Goal: Task Accomplishment & Management: Manage account settings

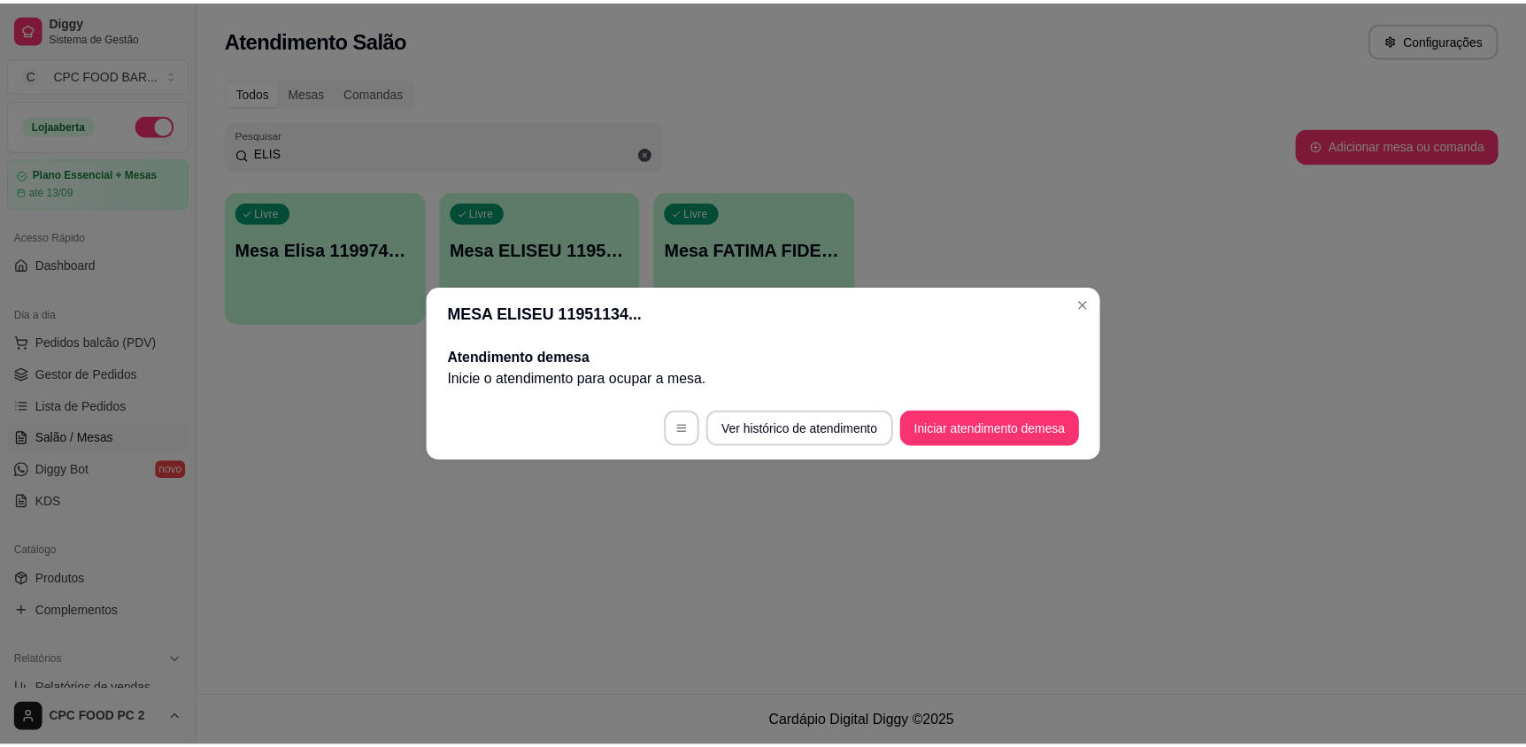
scroll to position [526, 0]
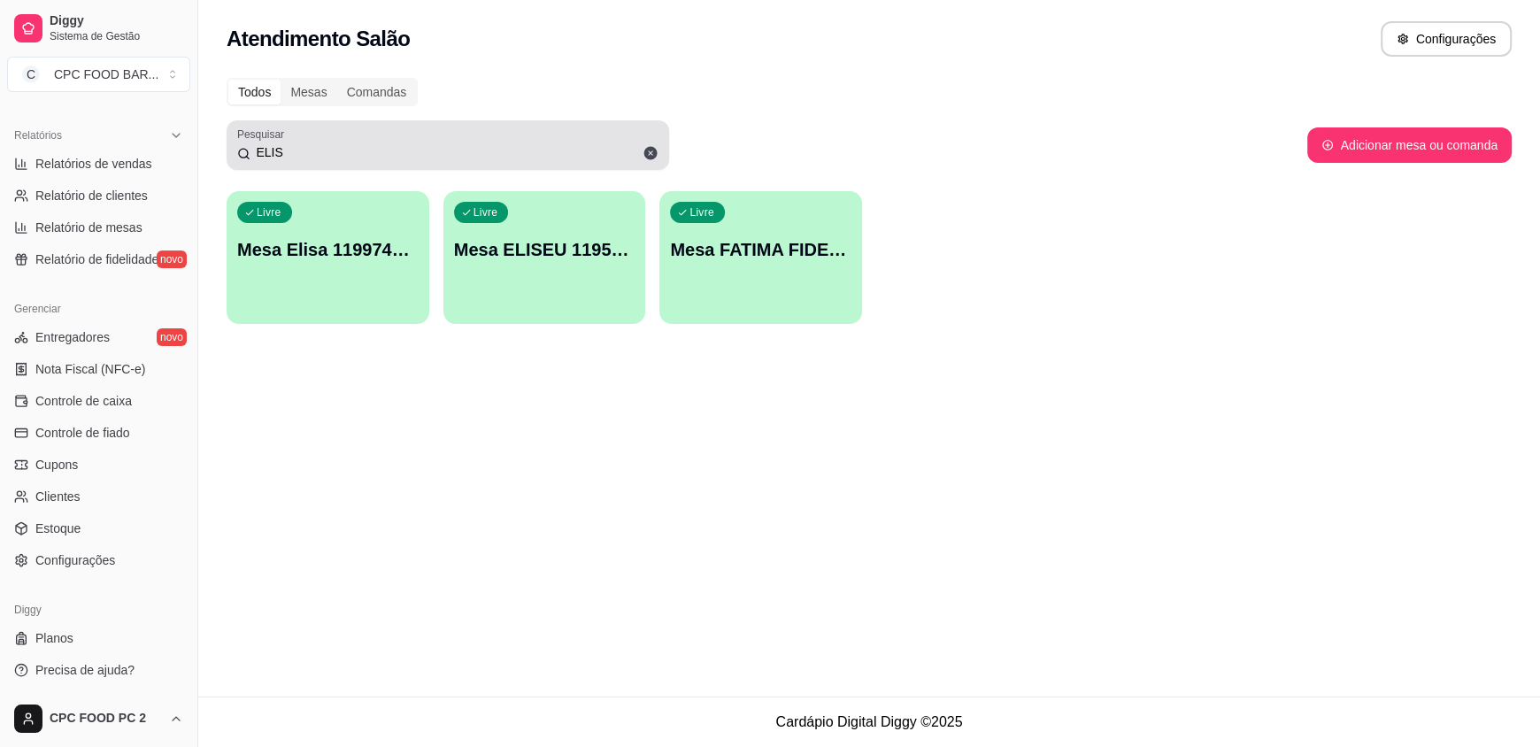
click at [481, 150] on input "ELIS" at bounding box center [454, 152] width 408 height 18
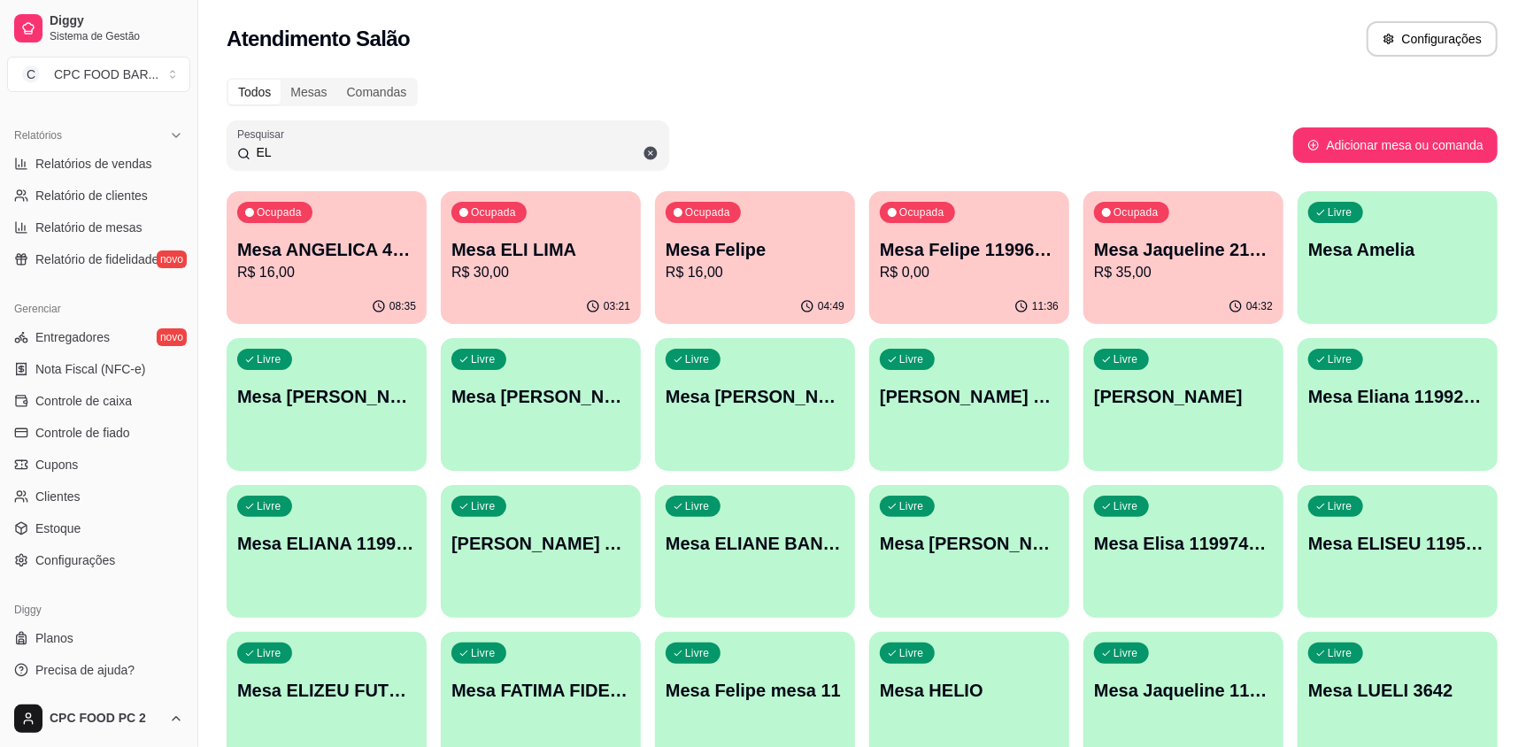
type input "E"
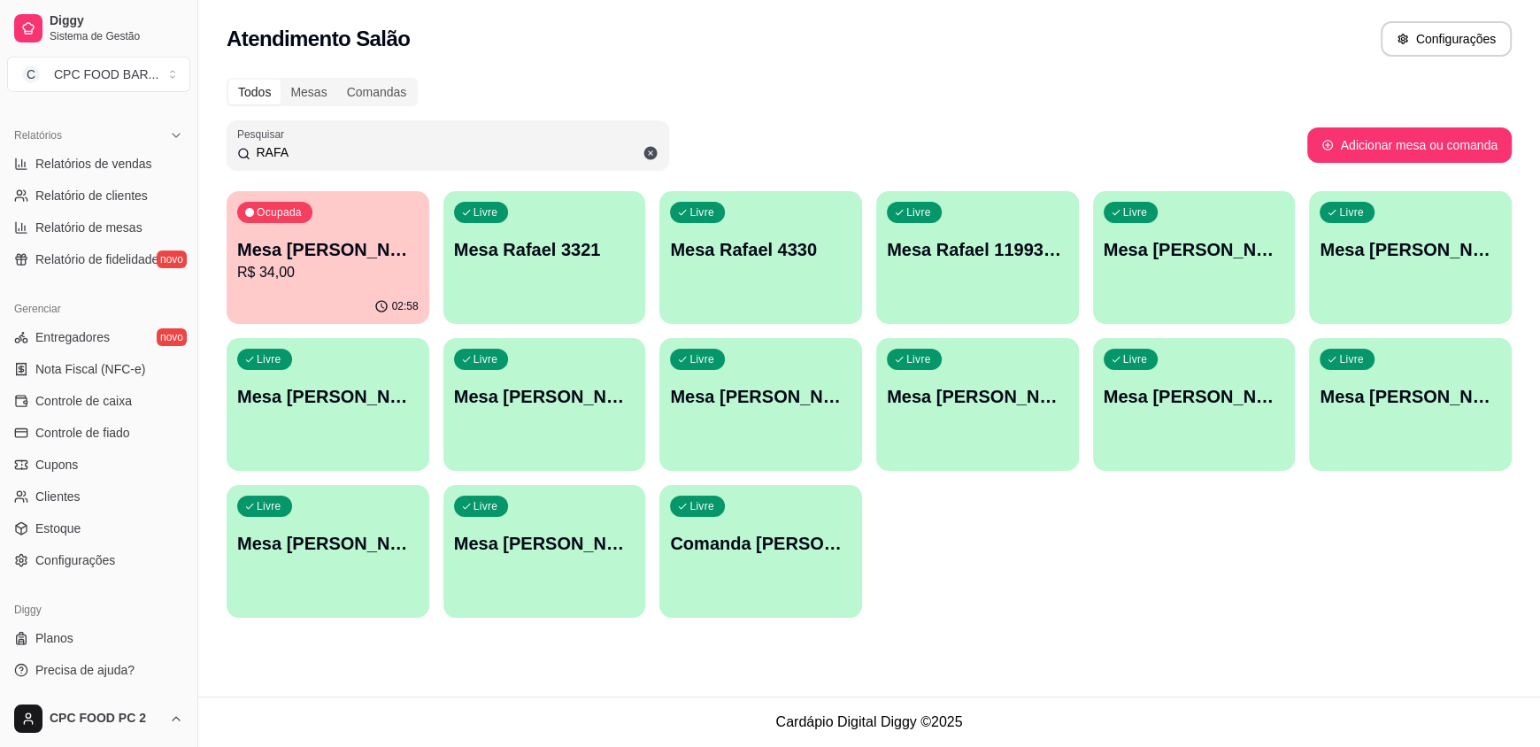
type input "RAFA"
click at [274, 267] on p "R$ 34,00" at bounding box center [328, 272] width 176 height 20
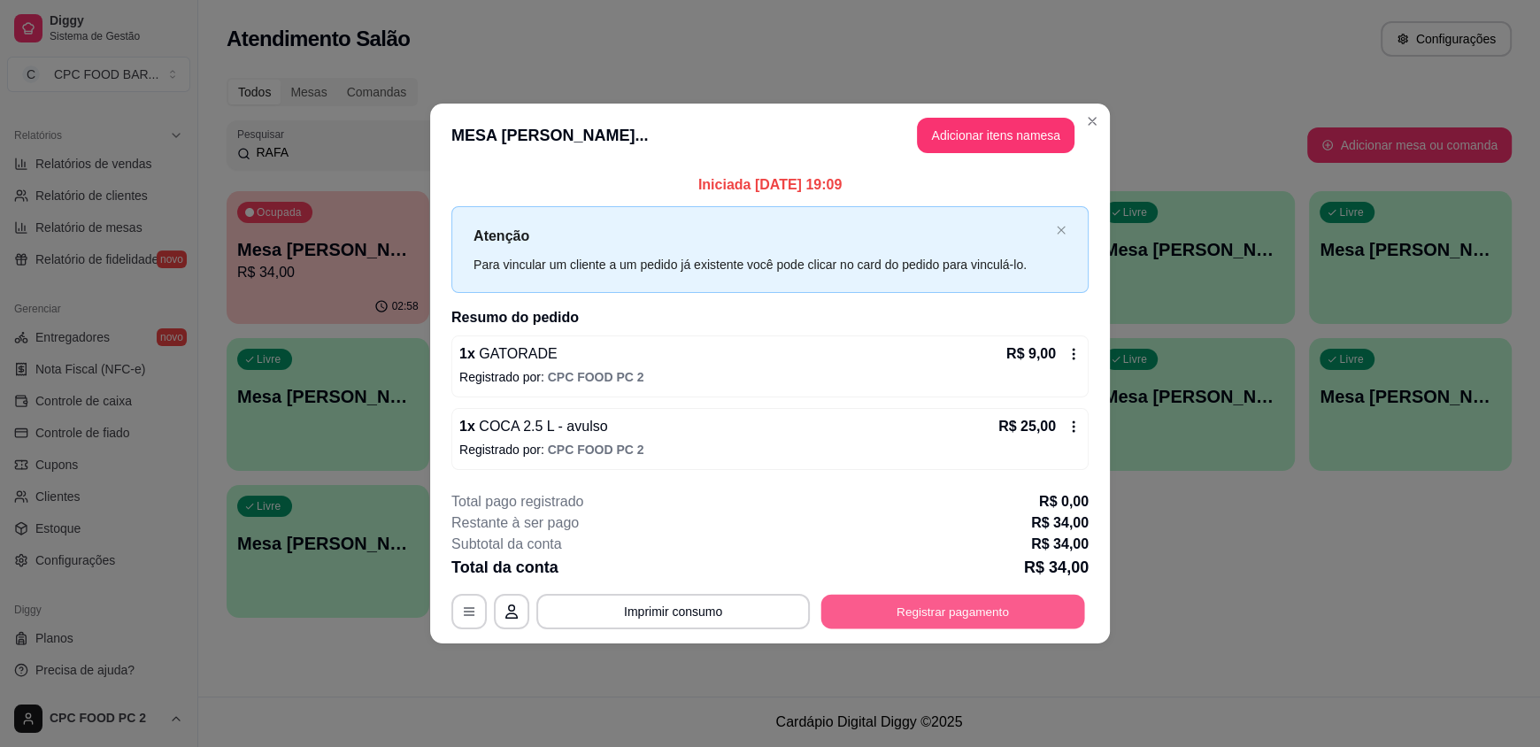
click at [876, 599] on button "Registrar pagamento" at bounding box center [953, 611] width 264 height 35
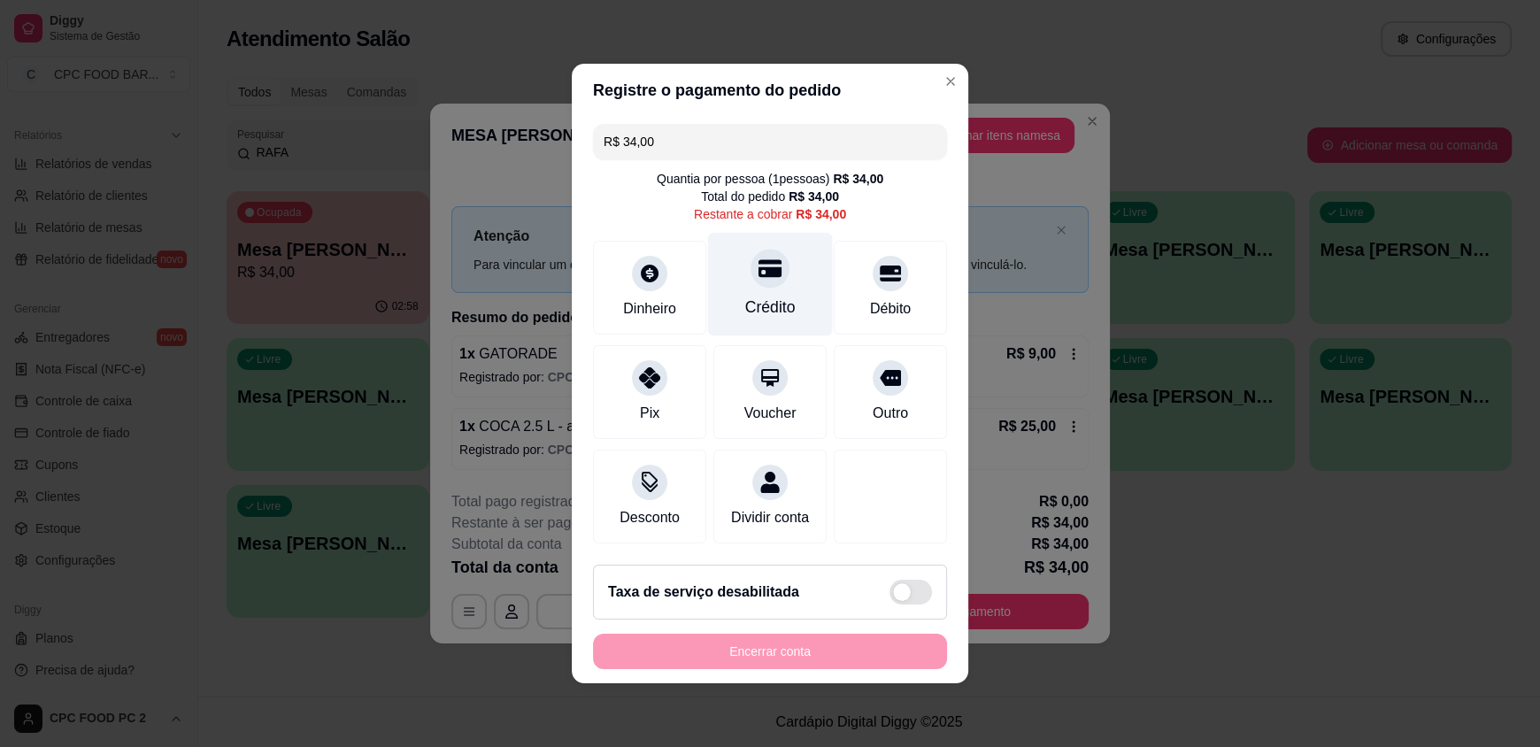
click at [745, 281] on div "Crédito" at bounding box center [770, 285] width 125 height 104
type input "R$ 0,00"
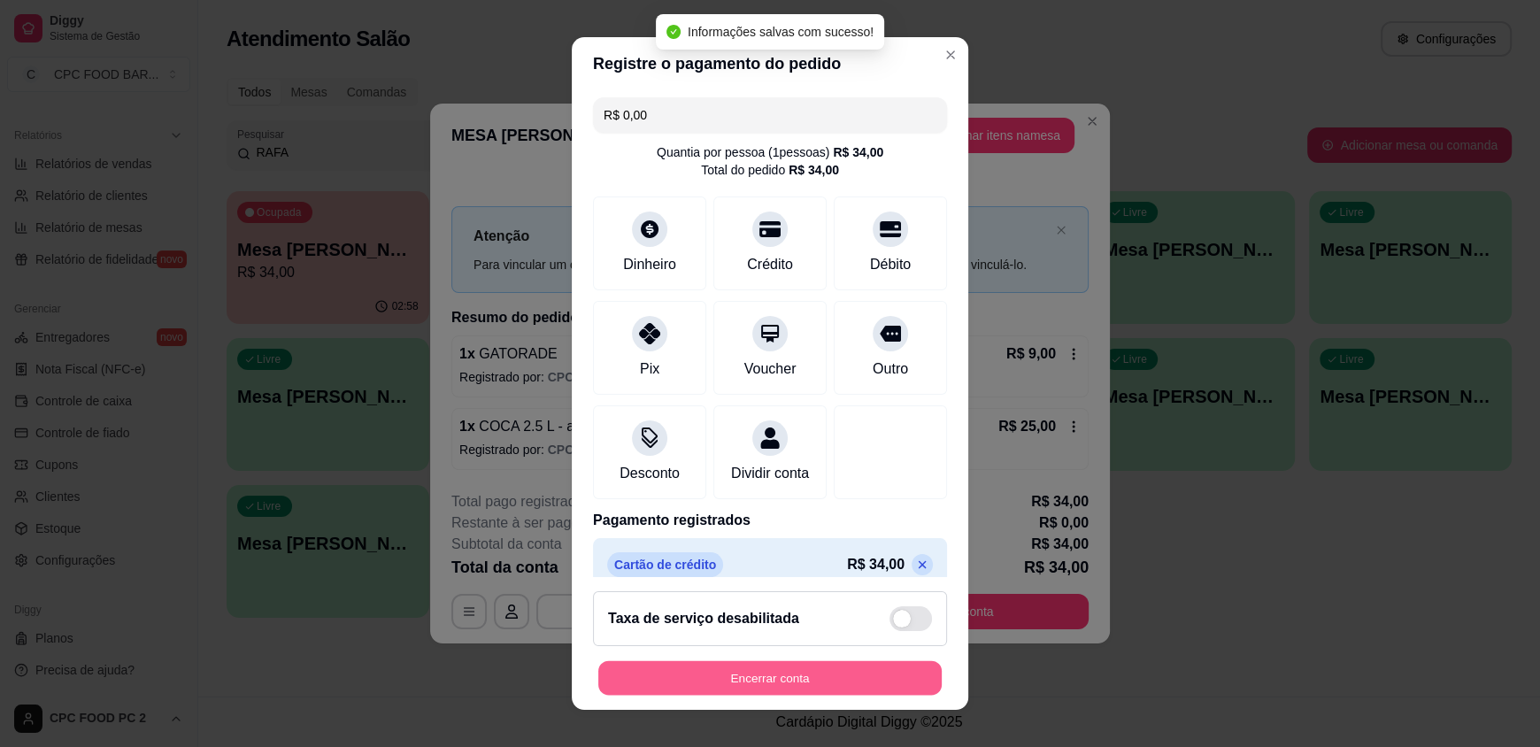
click at [706, 670] on button "Encerrar conta" at bounding box center [769, 677] width 343 height 35
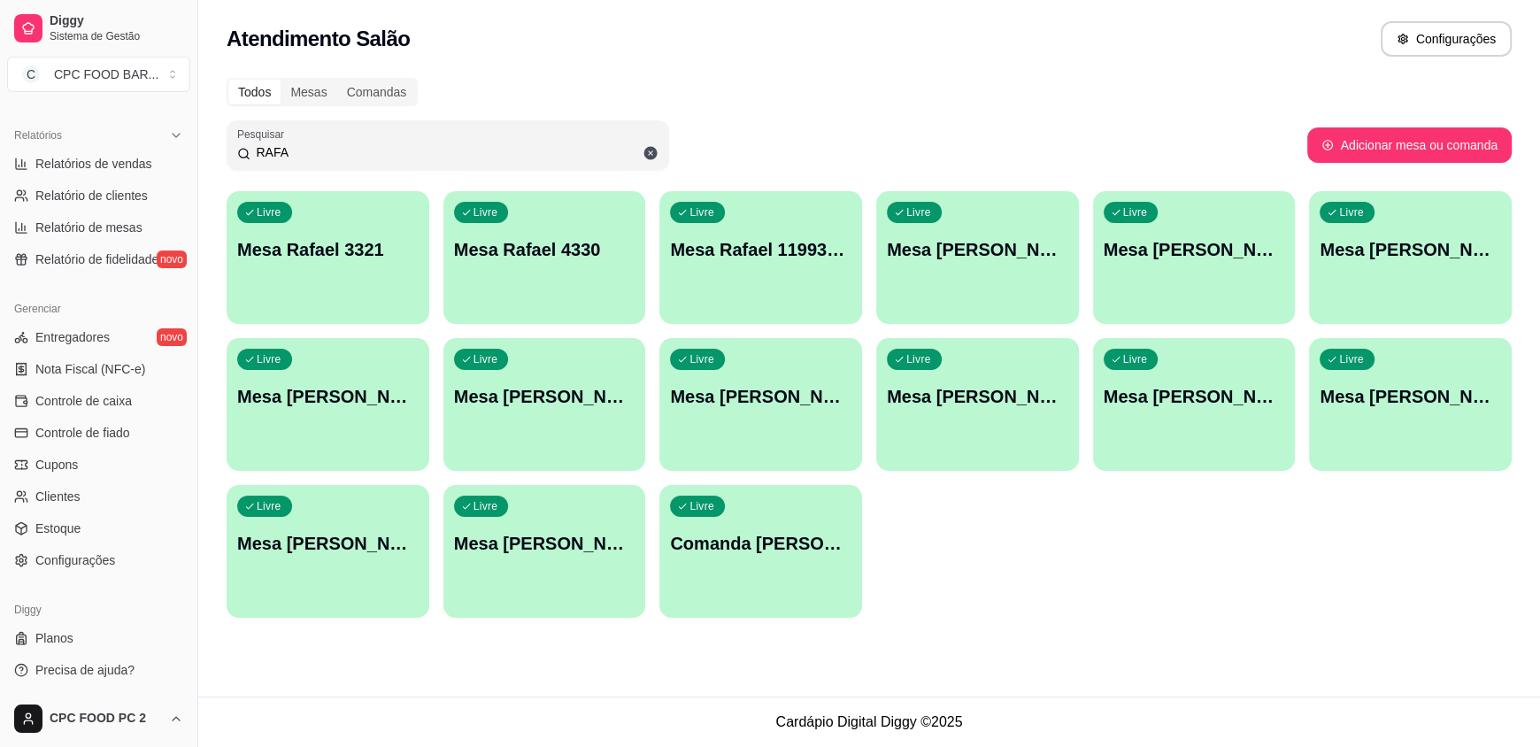
click at [522, 145] on input "RAFA" at bounding box center [454, 152] width 408 height 18
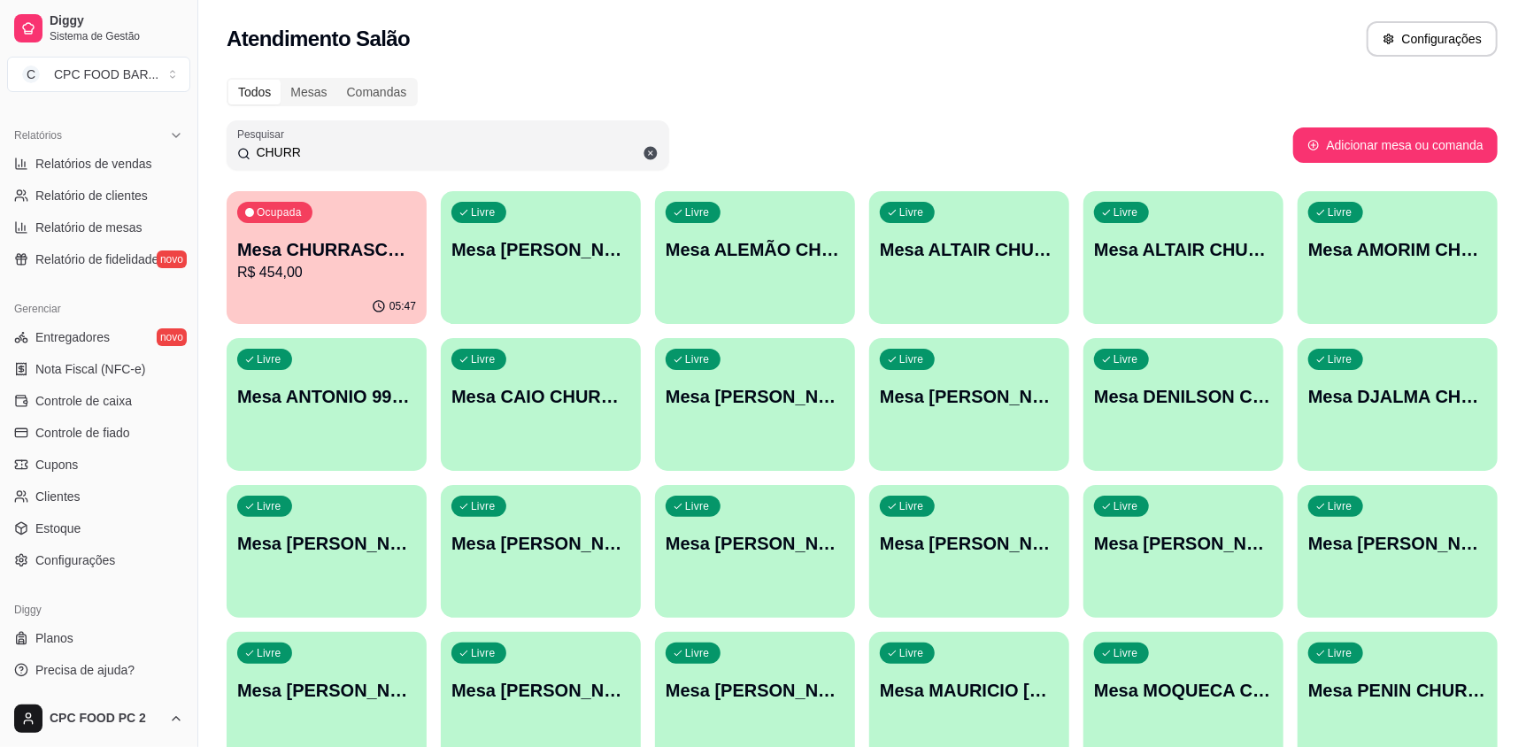
type input "CHURR"
click at [348, 288] on div "05:47" at bounding box center [326, 305] width 194 height 34
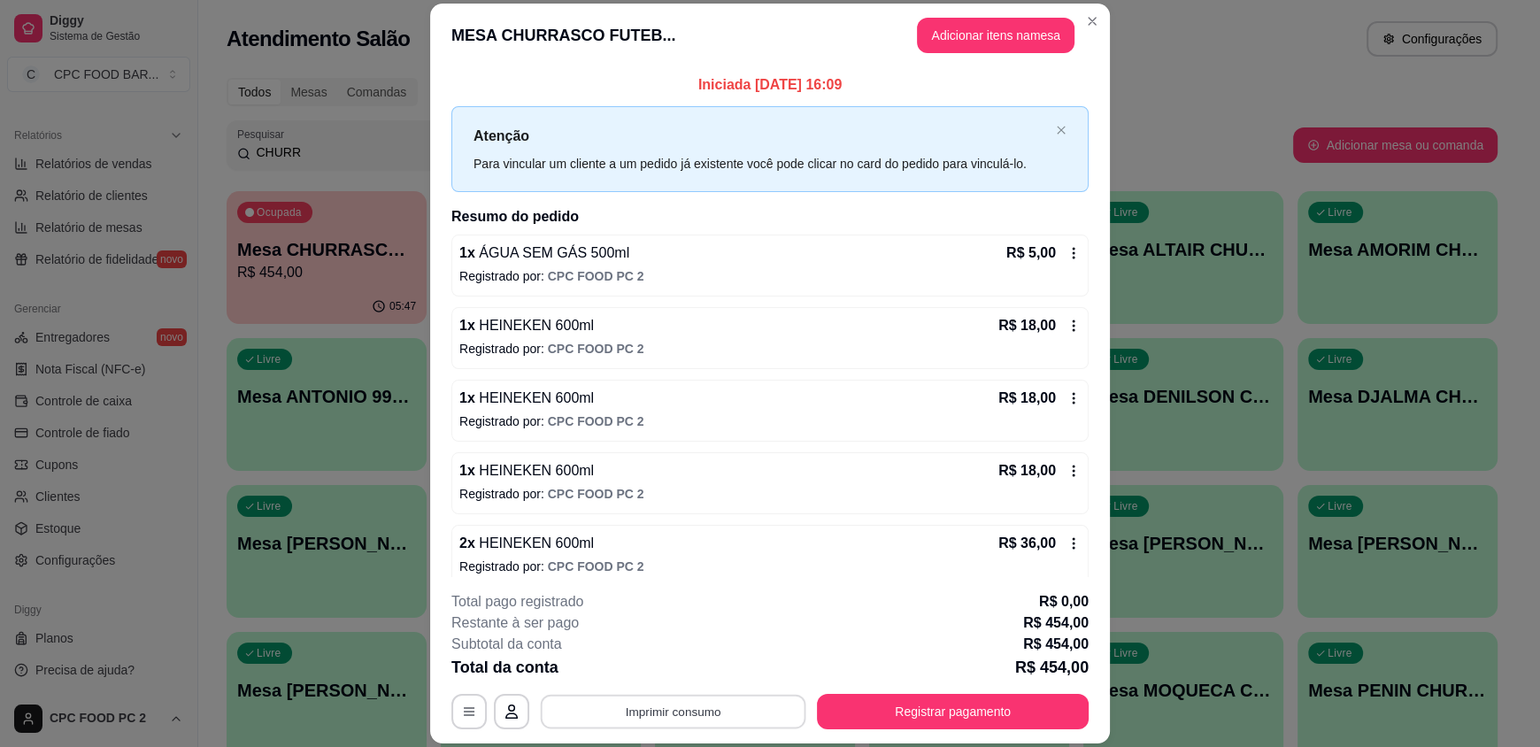
click at [713, 710] on button "Imprimir consumo" at bounding box center [673, 711] width 265 height 35
click at [680, 663] on button "IMPRESSORA" at bounding box center [672, 670] width 124 height 27
click at [854, 697] on button "Registrar pagamento" at bounding box center [953, 711] width 264 height 35
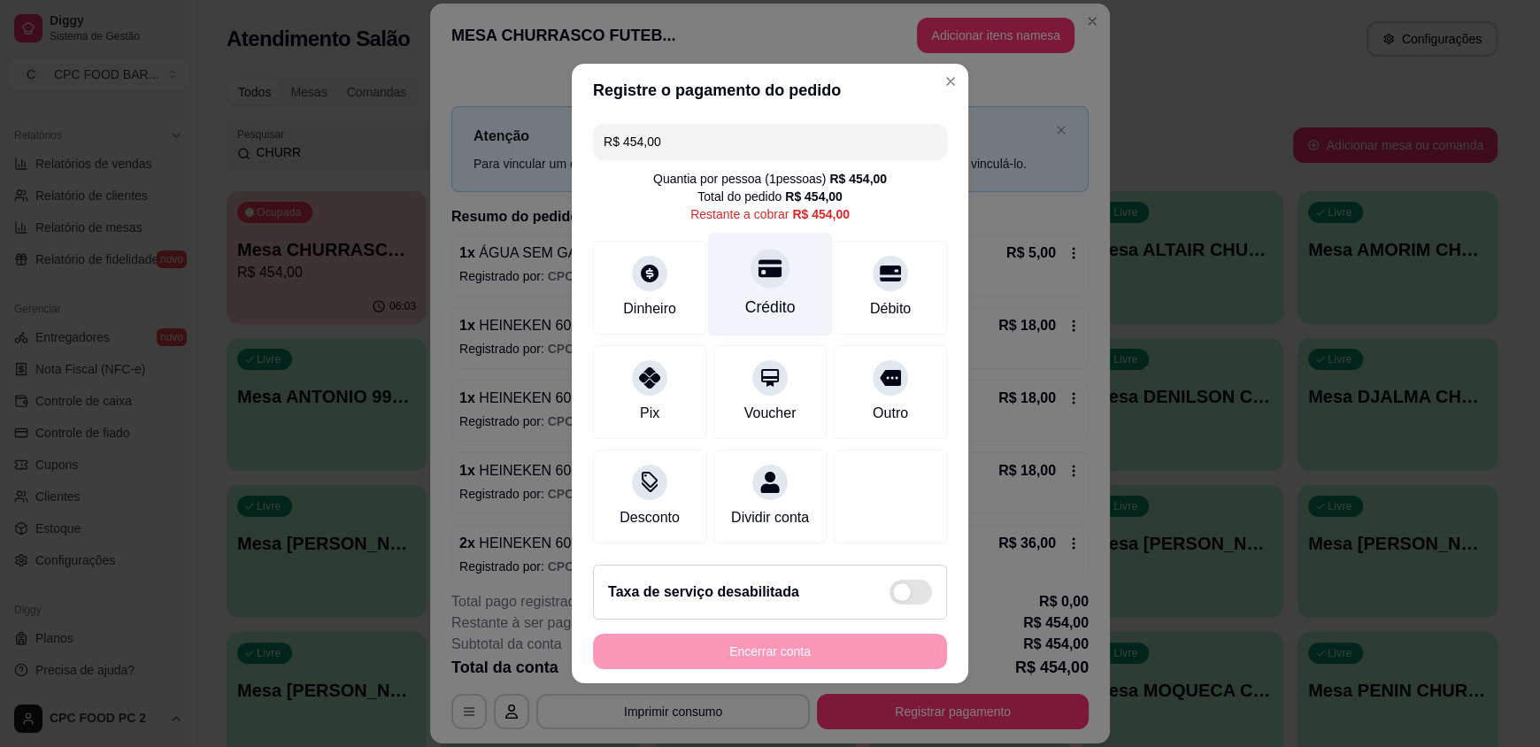
click at [762, 266] on icon at bounding box center [769, 269] width 23 height 18
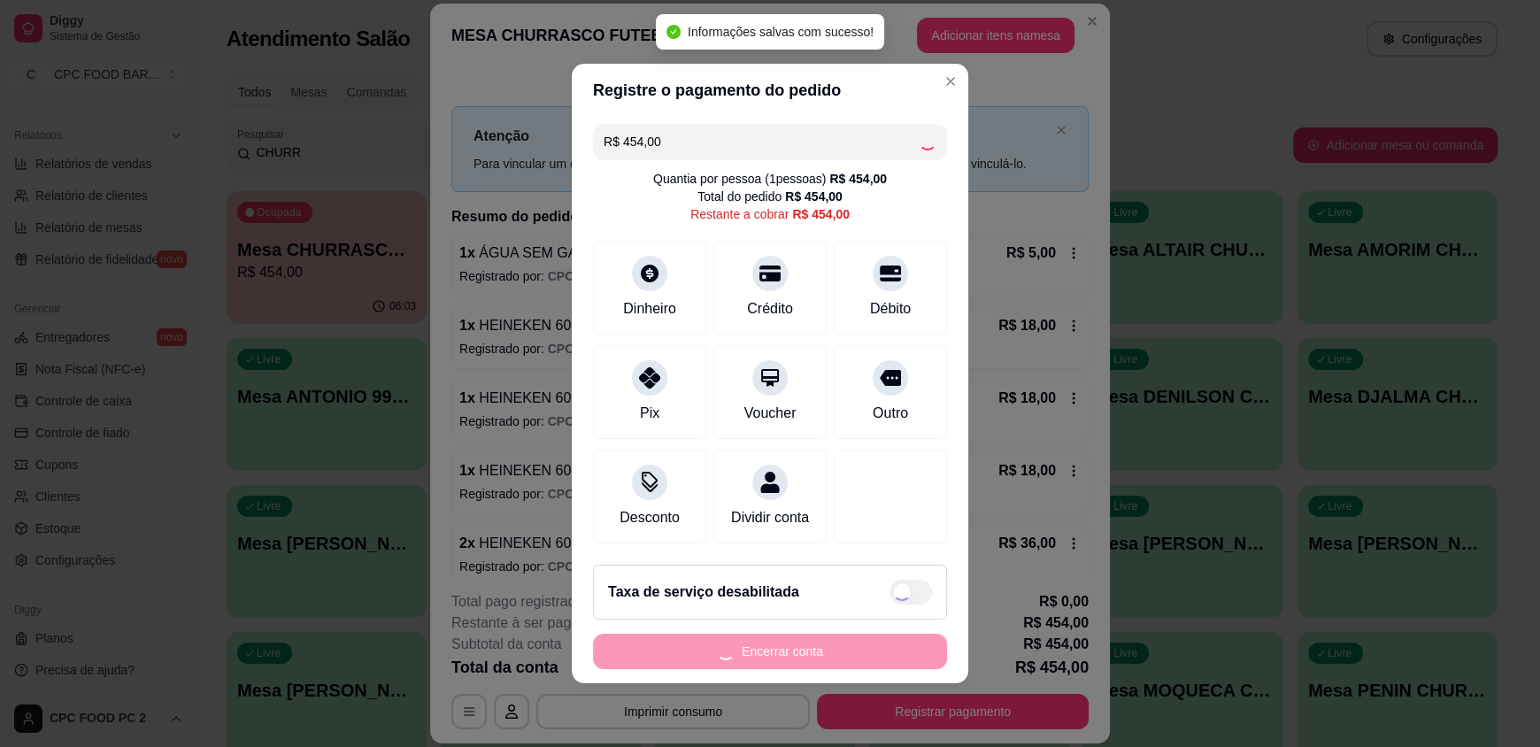
type input "R$ 0,00"
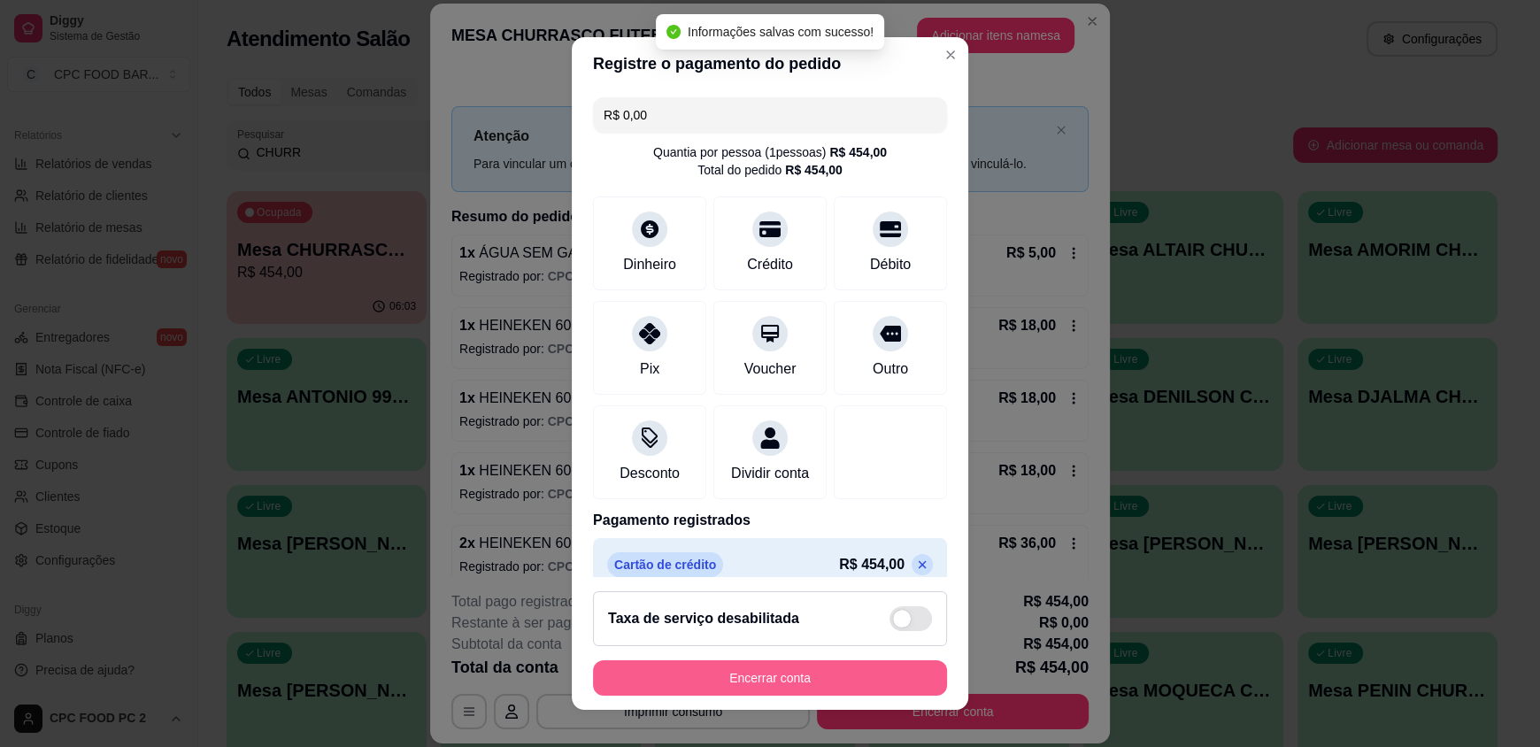
click at [811, 691] on button "Encerrar conta" at bounding box center [770, 677] width 354 height 35
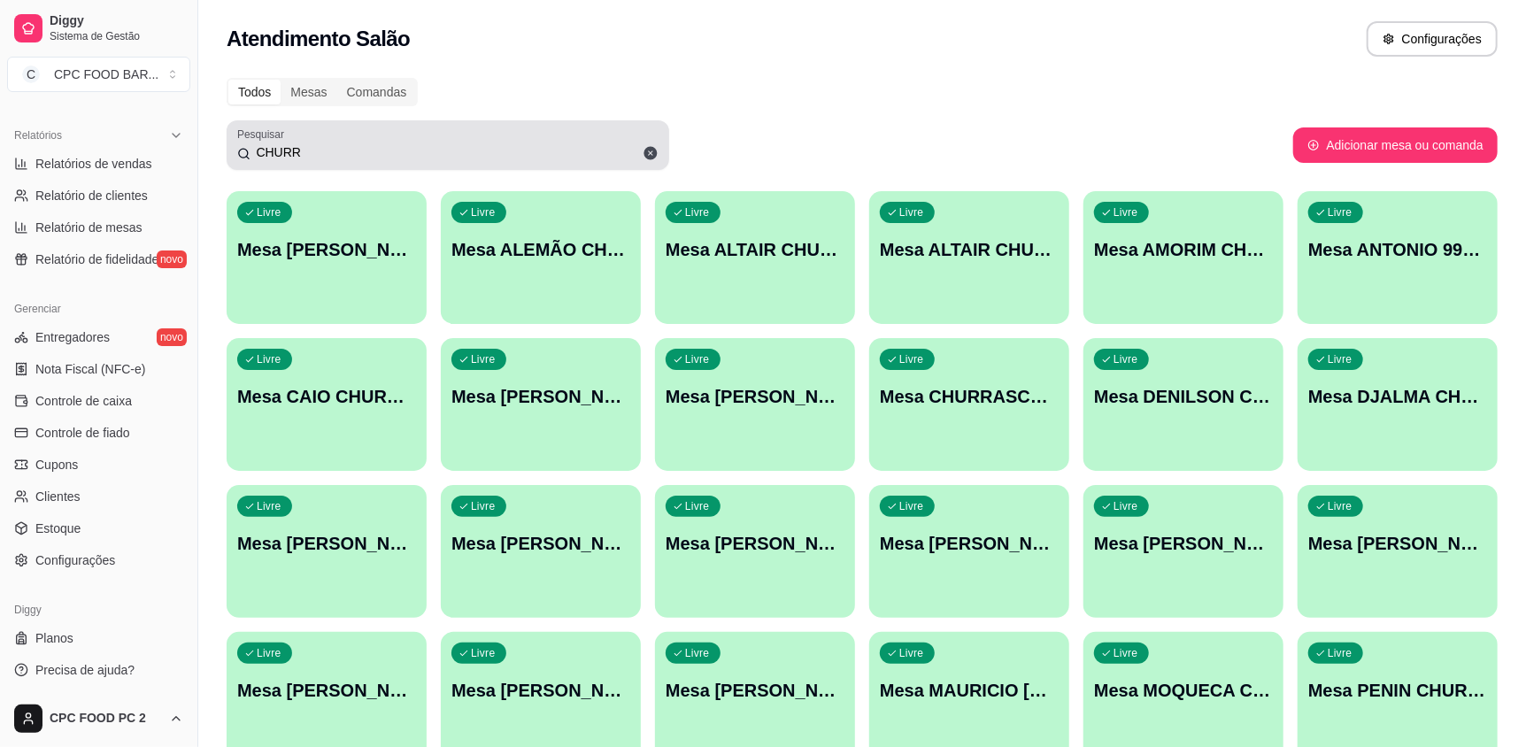
click at [649, 150] on icon at bounding box center [650, 153] width 13 height 13
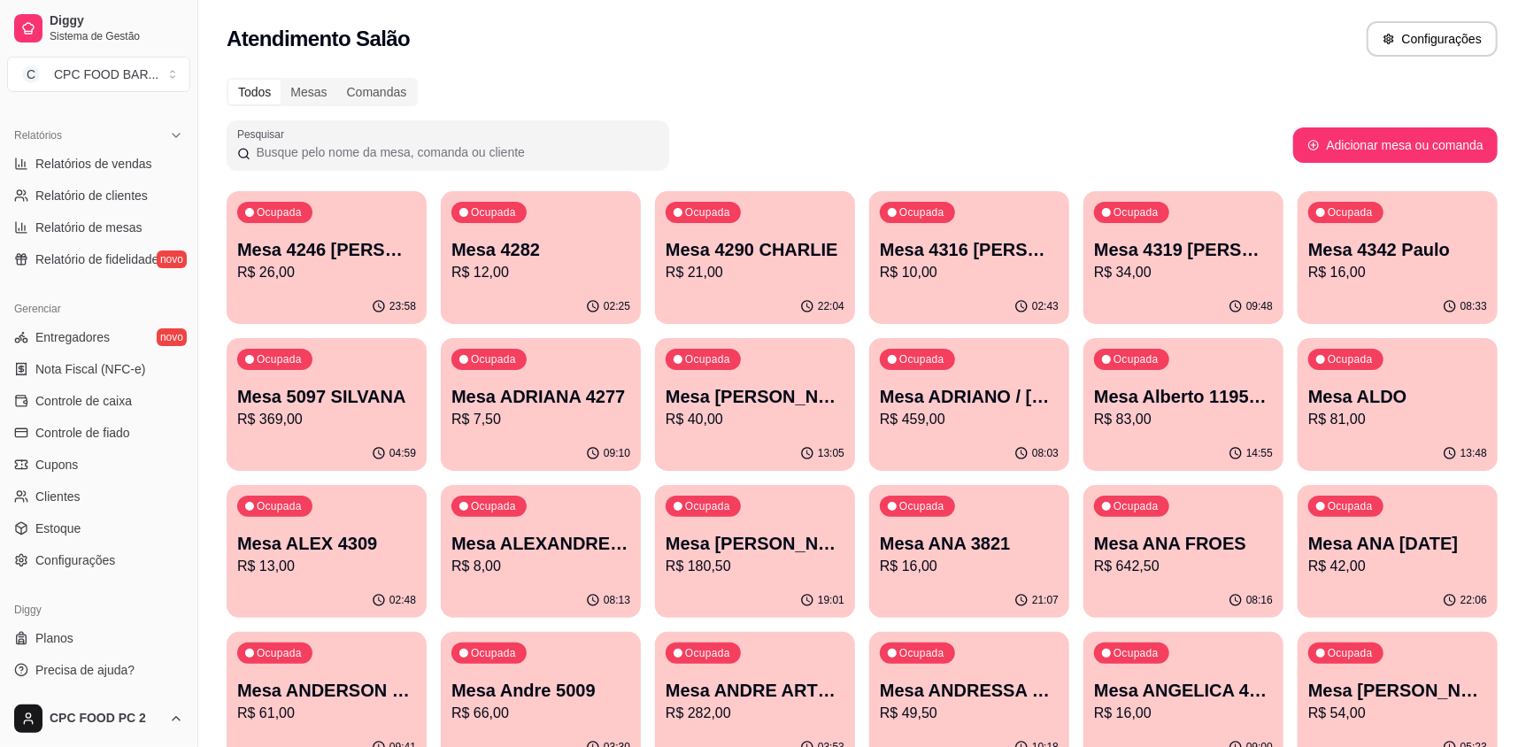
click at [507, 150] on input "Pesquisar" at bounding box center [454, 152] width 408 height 18
click at [1034, 95] on div "Todos Mesas Comandas" at bounding box center [862, 92] width 1271 height 28
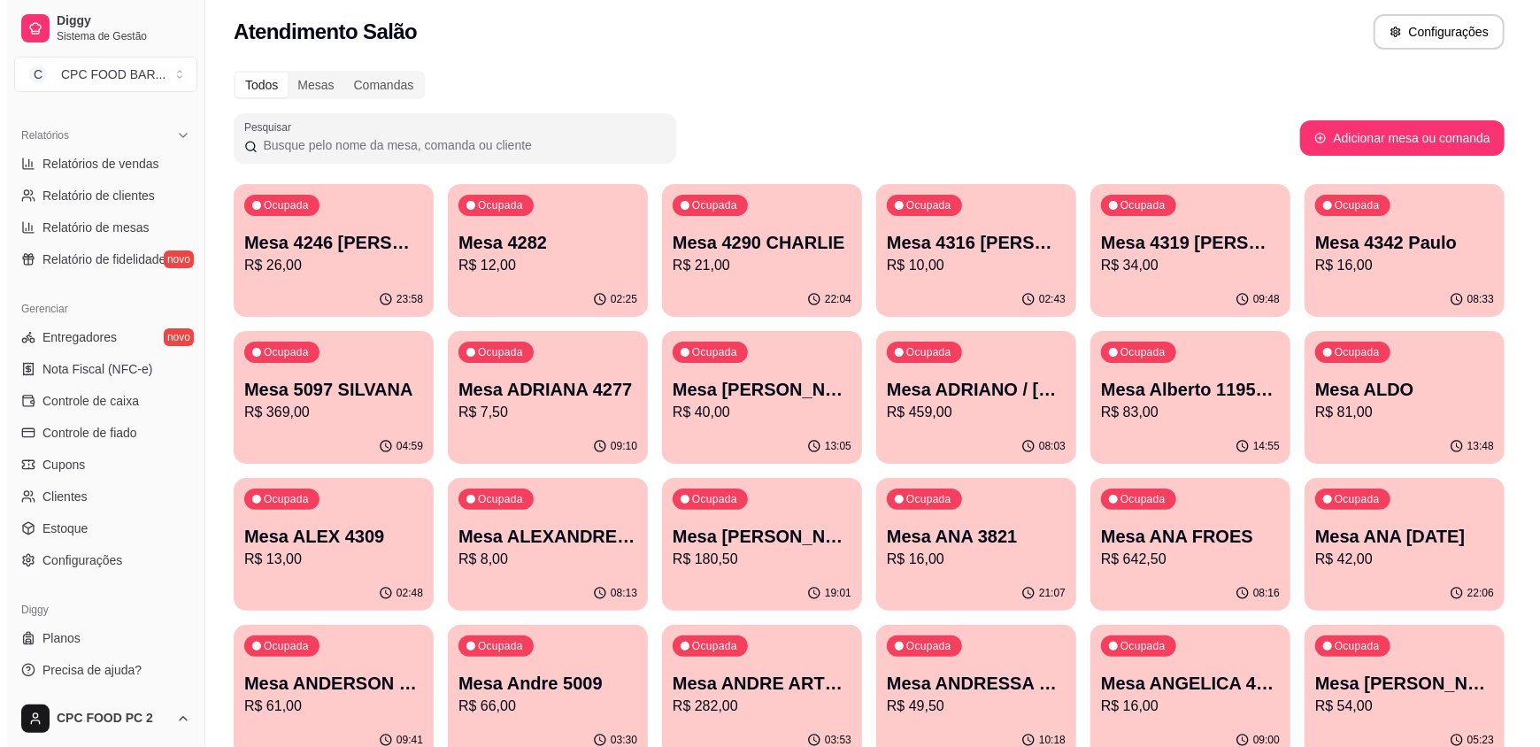
scroll to position [0, 0]
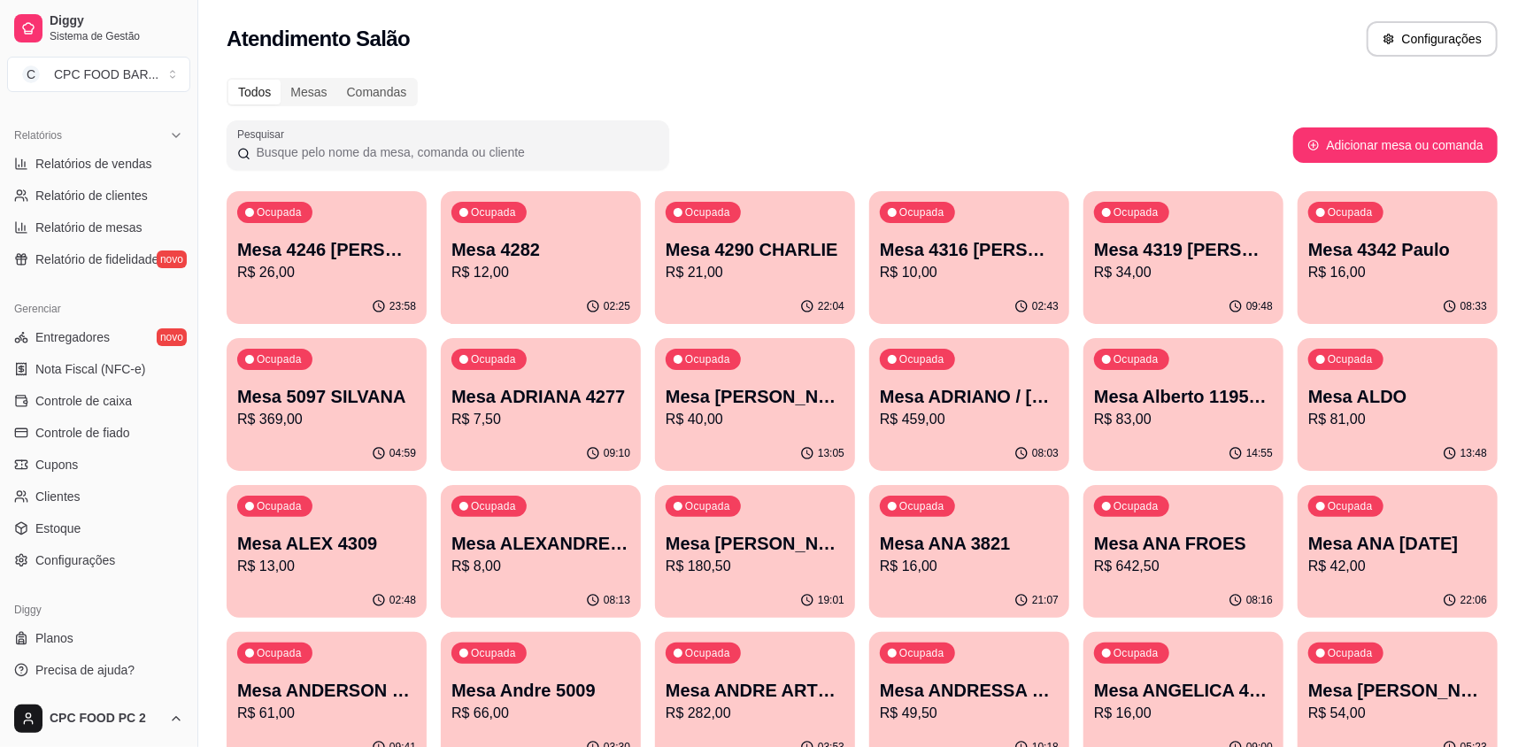
click at [961, 403] on p "Mesa ADRIANO / [PERSON_NAME] 3940" at bounding box center [969, 396] width 179 height 25
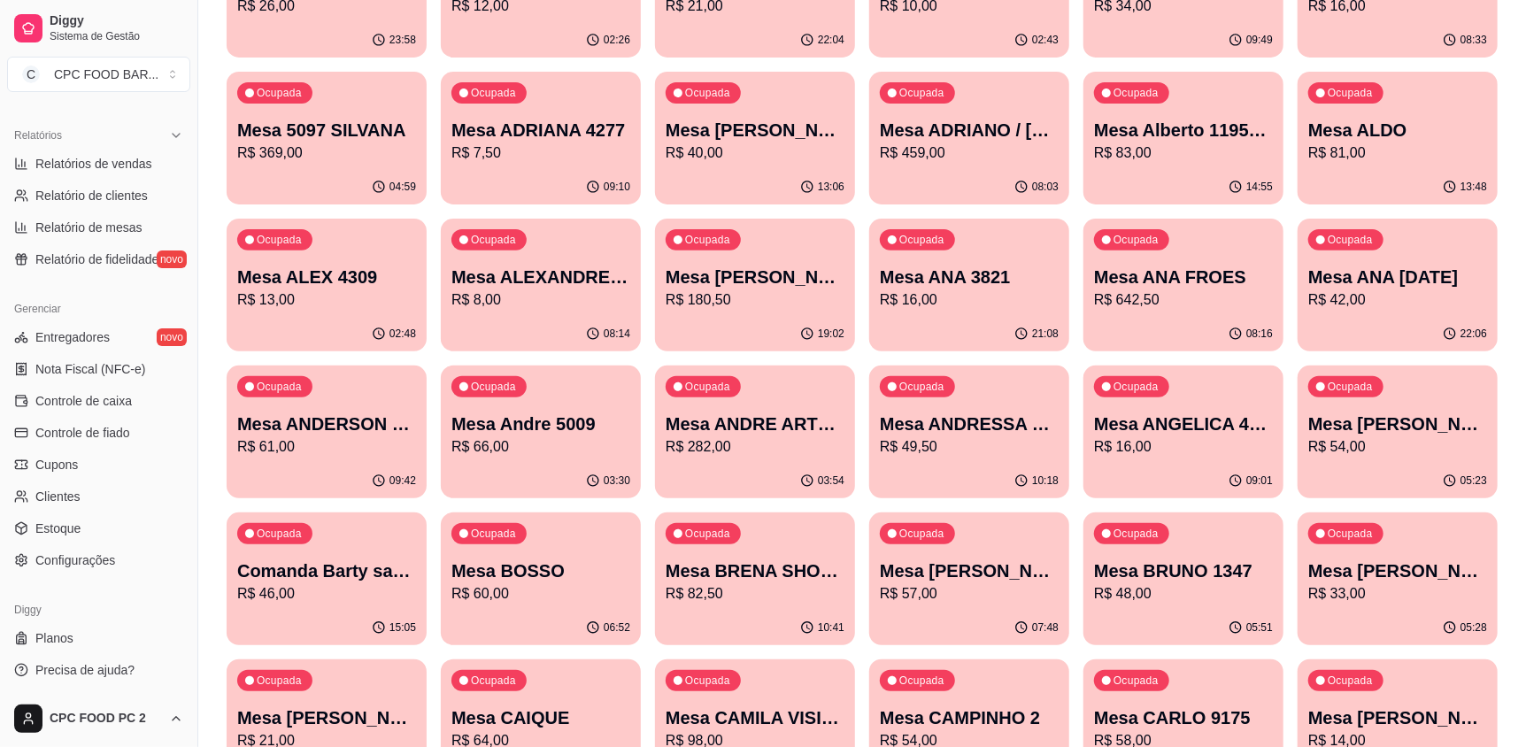
scroll to position [265, 0]
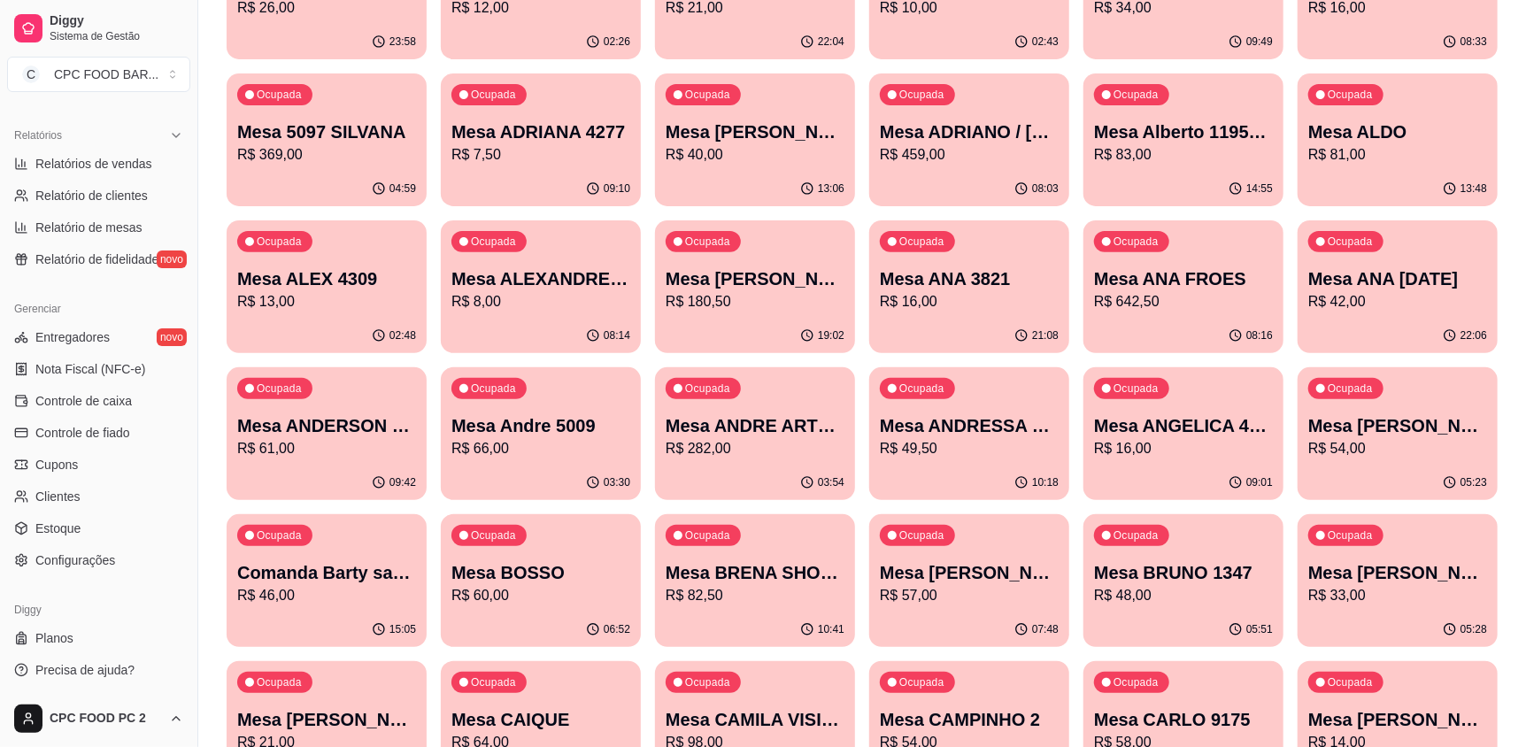
click at [956, 138] on p "Mesa ADRIANO / [PERSON_NAME] 3940" at bounding box center [969, 131] width 179 height 25
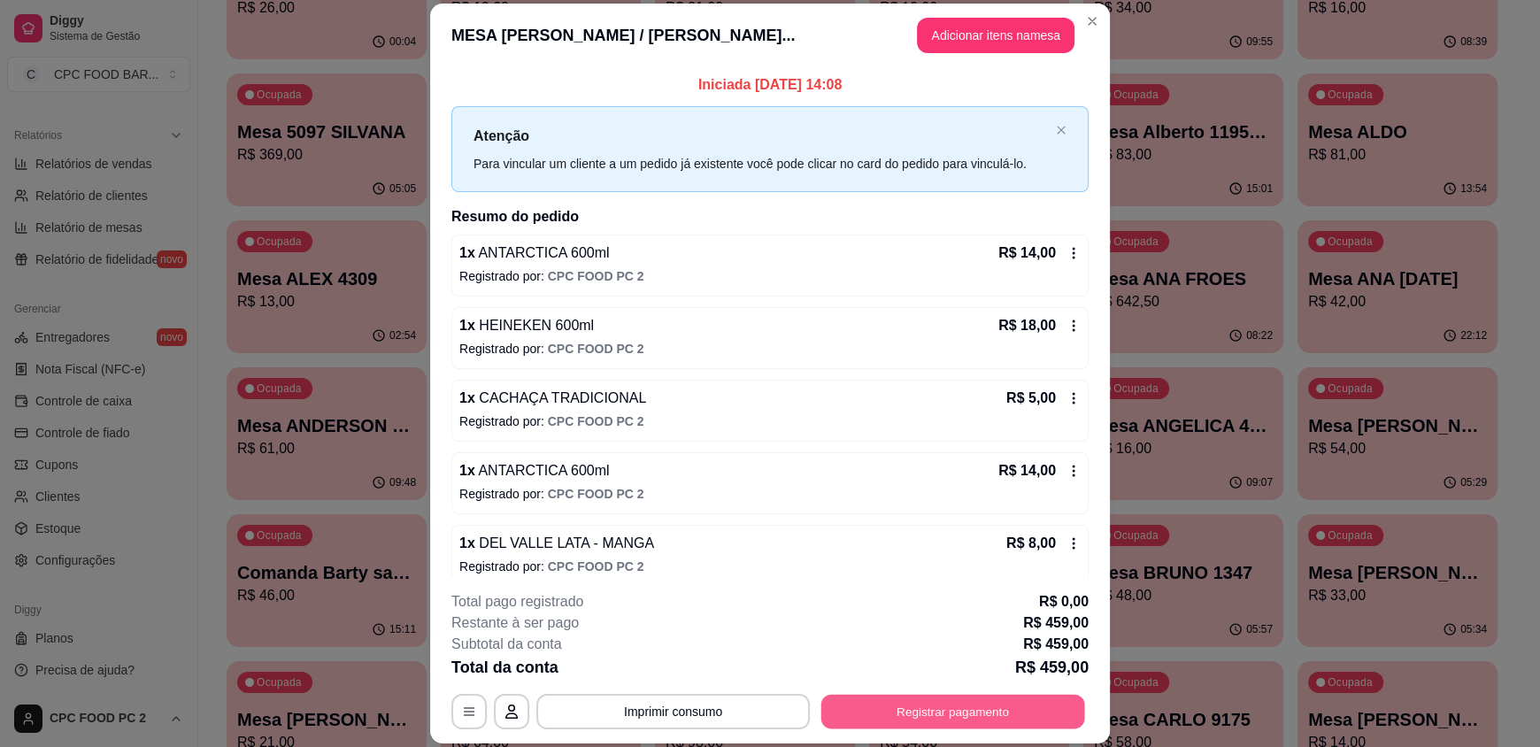
click at [898, 710] on button "Registrar pagamento" at bounding box center [953, 711] width 264 height 35
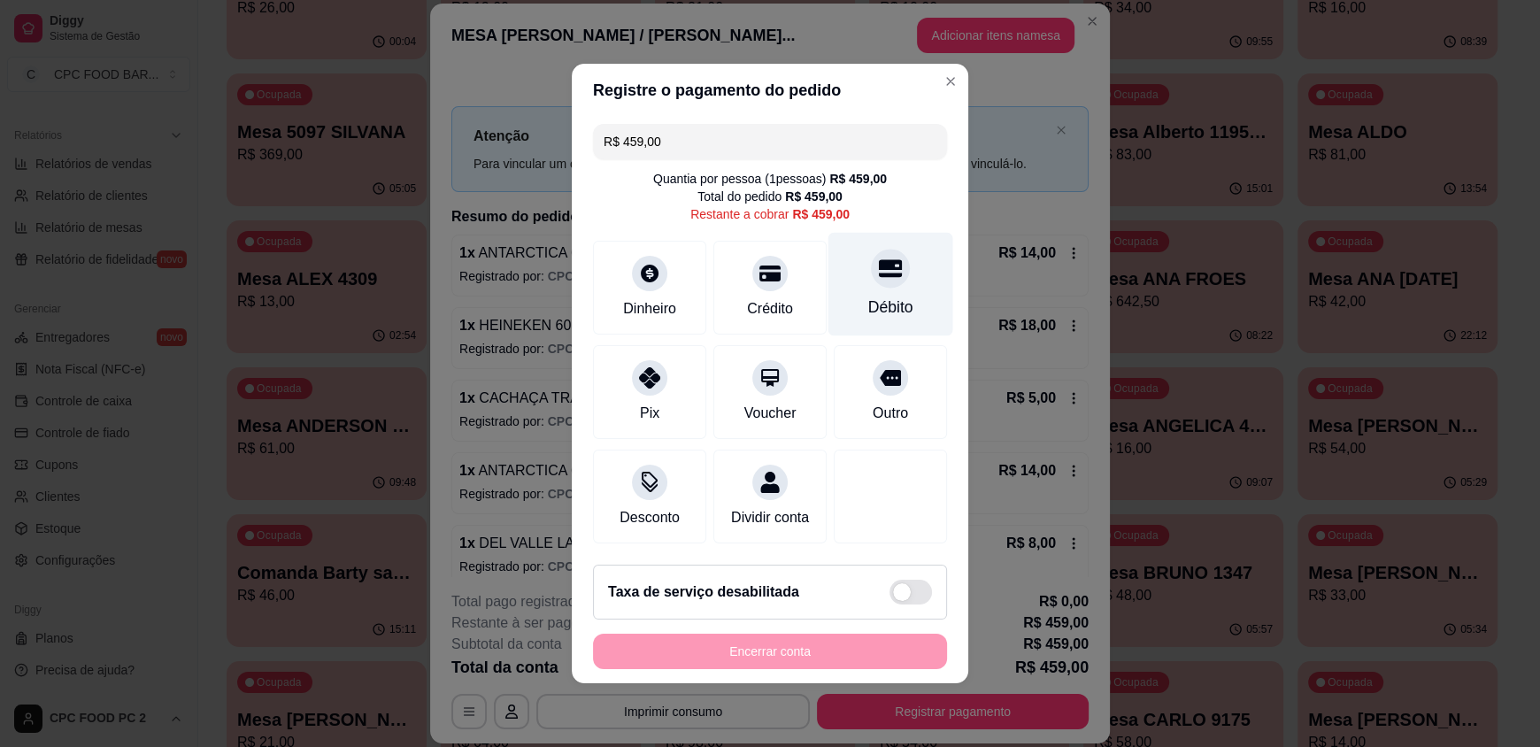
click at [881, 296] on div "Débito" at bounding box center [890, 307] width 45 height 23
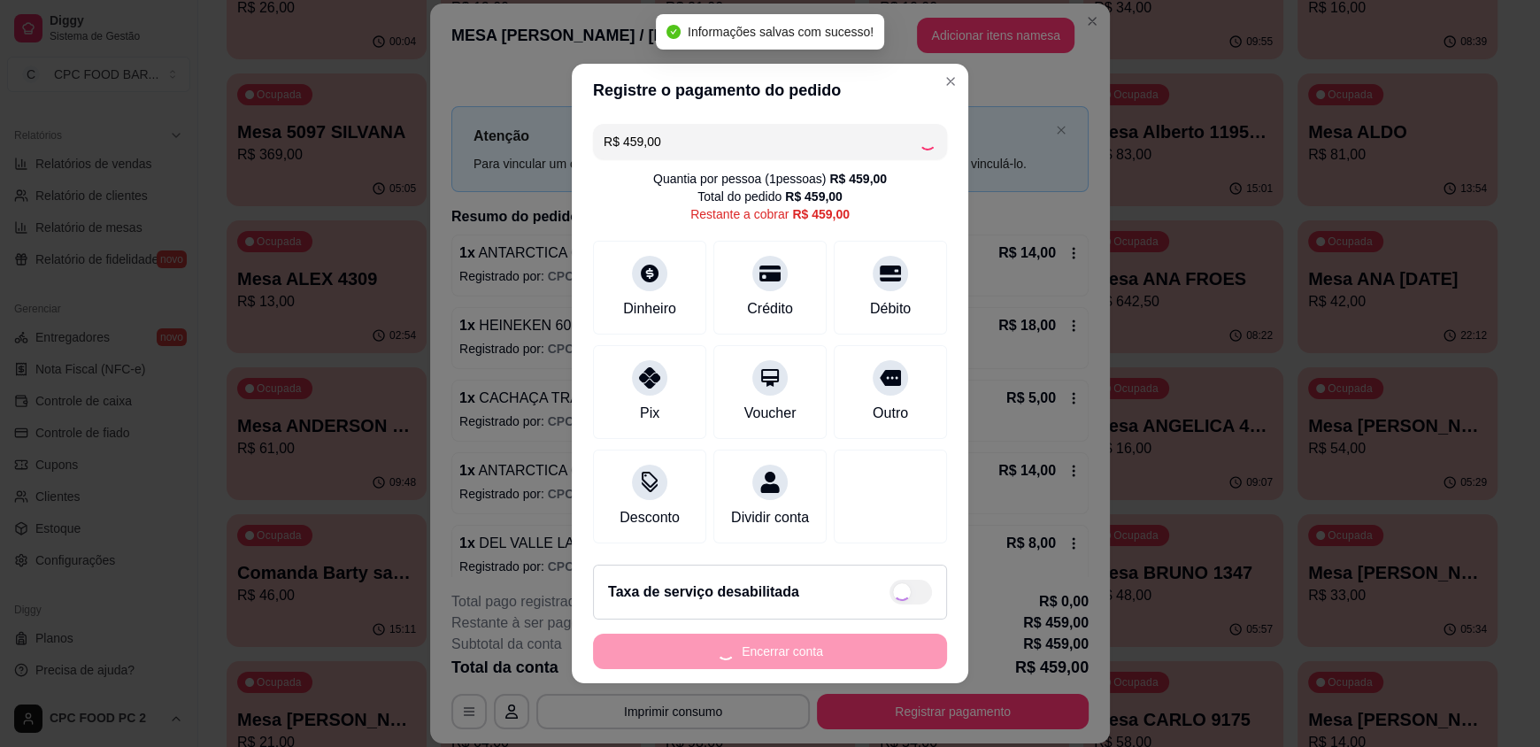
type input "R$ 0,00"
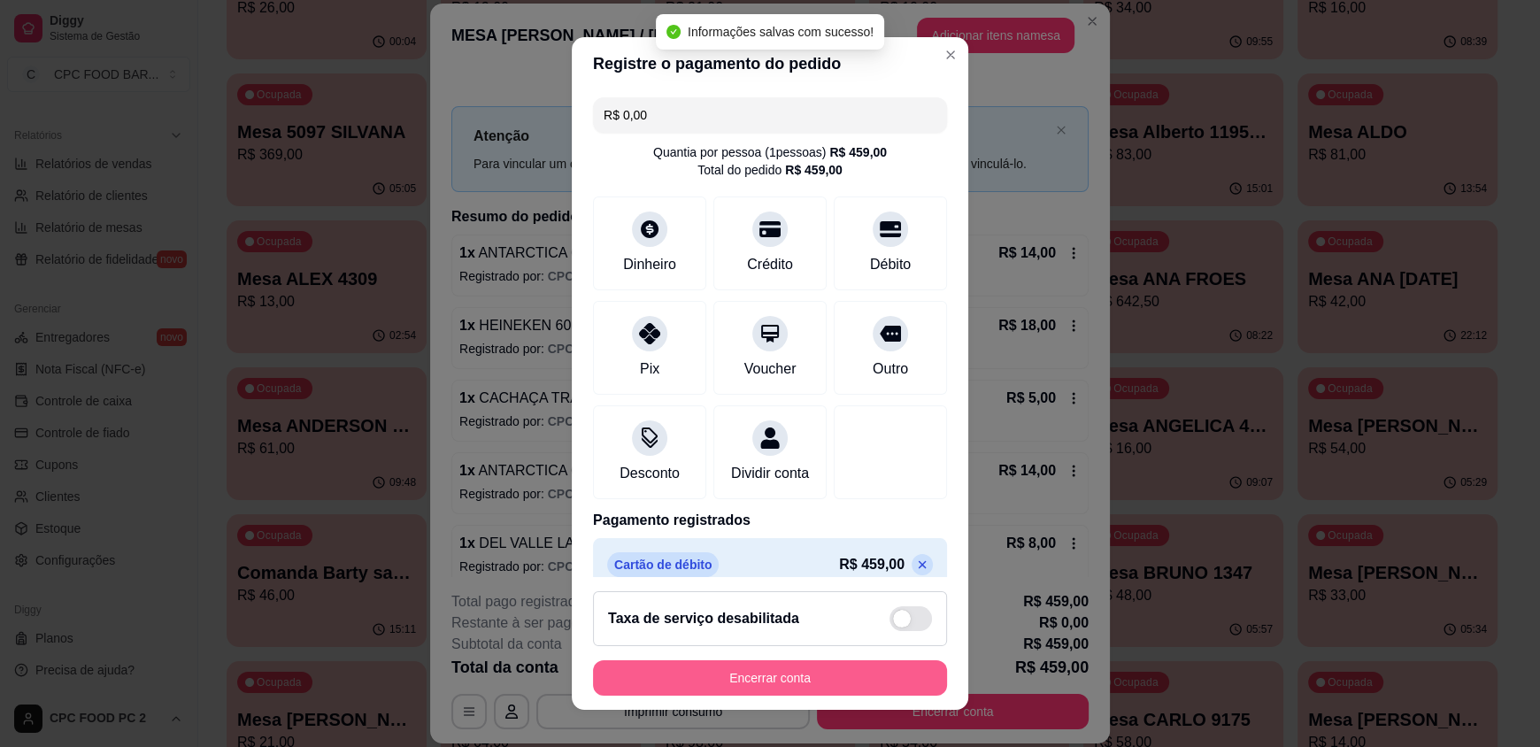
click at [730, 676] on button "Encerrar conta" at bounding box center [770, 677] width 354 height 35
